Goal: Information Seeking & Learning: Check status

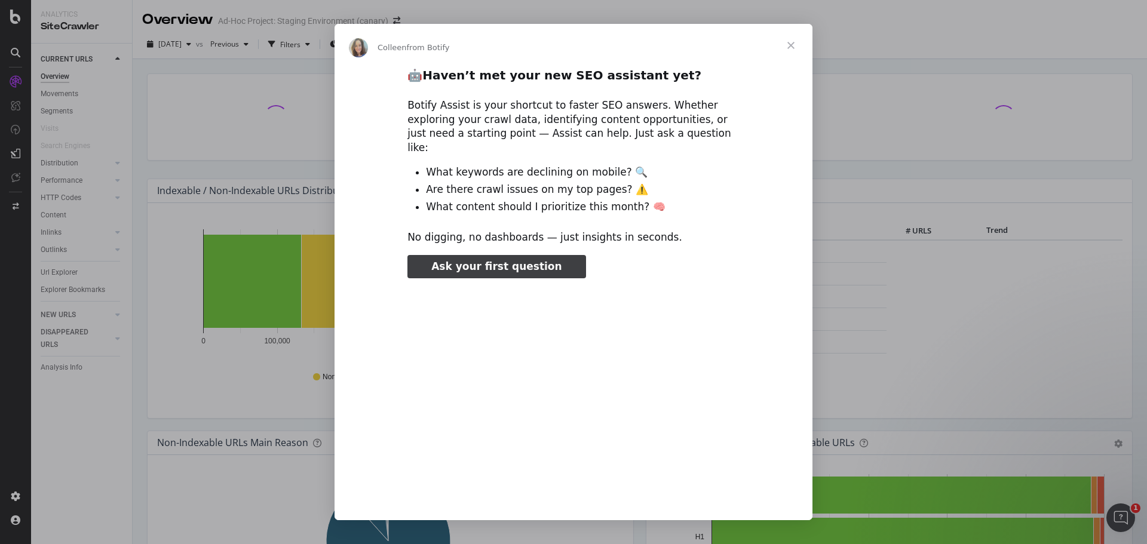
type input "213106"
click at [787, 47] on span "Close" at bounding box center [791, 45] width 43 height 43
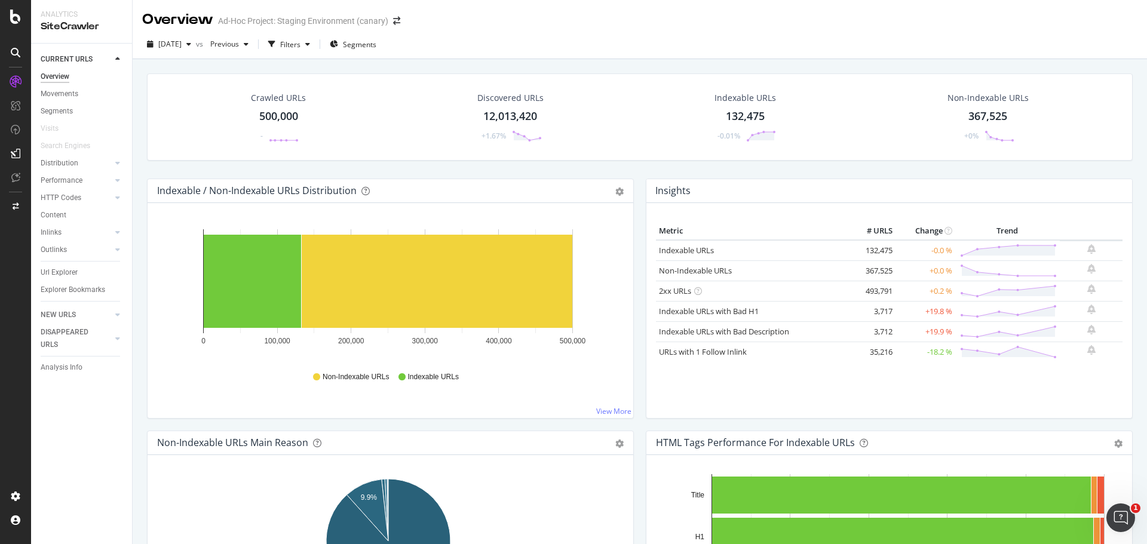
click at [600, 16] on div "Overview Ad-Hoc Project: Staging Environment (canary)" at bounding box center [640, 15] width 1014 height 30
click at [600, 14] on div "Overview Ad-Hoc Project: Staging Environment (canary)" at bounding box center [640, 15] width 1014 height 30
click at [502, 19] on div "Overview Ad-Hoc Project: Staging Environment (canary)" at bounding box center [640, 15] width 1014 height 30
click at [621, 30] on div "[DATE] vs Previous Filters Segments" at bounding box center [640, 44] width 1014 height 29
drag, startPoint x: 933, startPoint y: 353, endPoint x: 654, endPoint y: 248, distance: 298.0
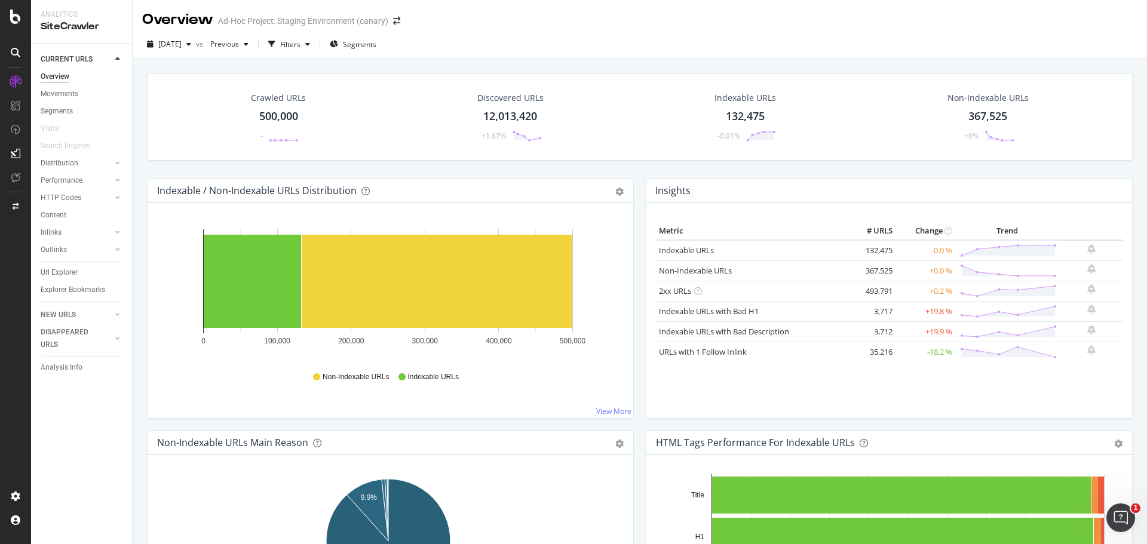
click at [656, 251] on tbody "Indexable URLs 132,475 -0.0 % Non-Indexable URLs 367,525 +0.0 % 2xx URLs" at bounding box center [889, 301] width 467 height 122
click at [735, 213] on div "Metric # URLS Change Trend Indexable URLs 132,475 -0.0 % Non-Indexable URLs 367…" at bounding box center [889, 310] width 486 height 215
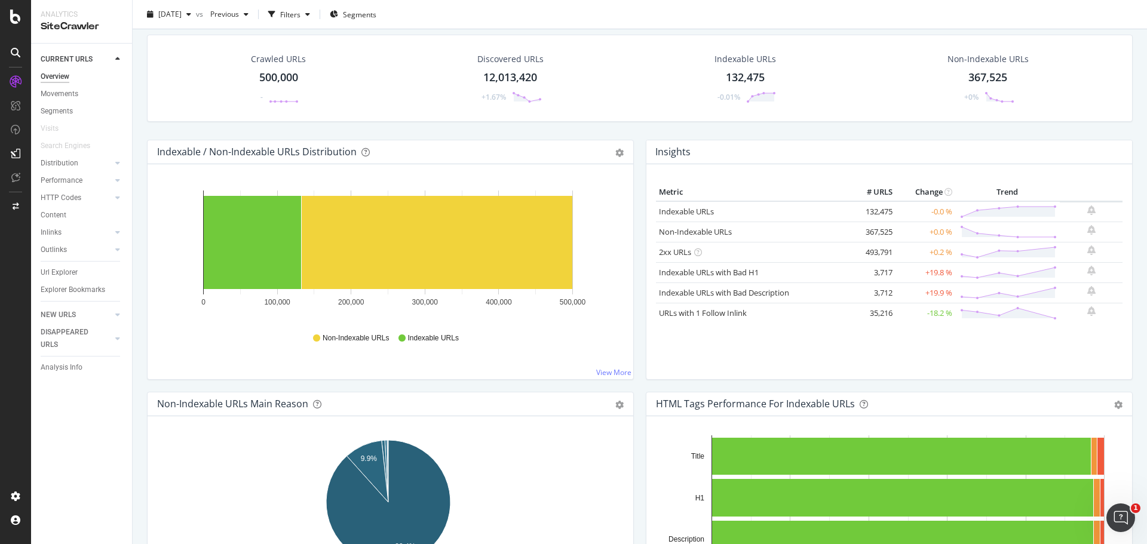
scroll to position [60, 0]
